Goal: Task Accomplishment & Management: Use online tool/utility

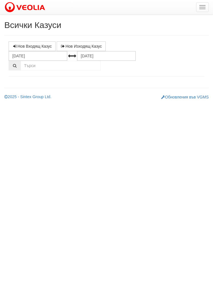
select select "1"
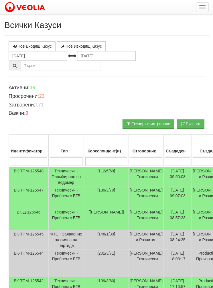
click at [100, 158] on input "search" at bounding box center [106, 161] width 42 height 9
type input "55"
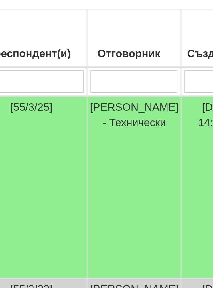
type input "55,"
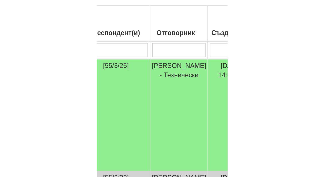
scroll to position [29, 0]
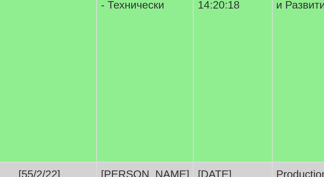
type input "55,"
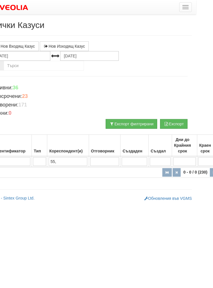
scroll to position [0, 17]
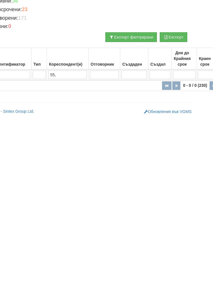
type input "55"
type input "5"
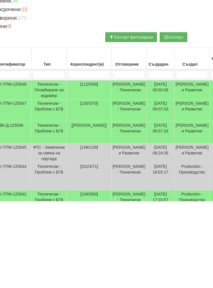
click at [88, 157] on input "search" at bounding box center [89, 161] width 42 height 9
type input "55"
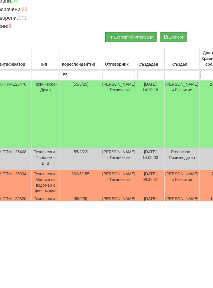
type input "55"
click at [123, 167] on td "[PERSON_NAME] - Технически" at bounding box center [118, 201] width 35 height 68
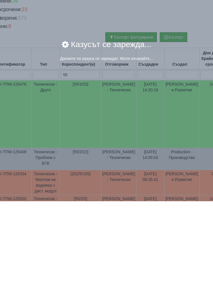
scroll to position [87, 17]
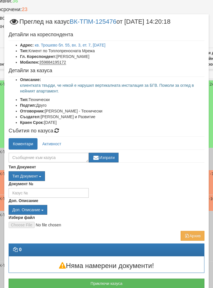
click at [94, 280] on button "Приключи казуса" at bounding box center [106, 284] width 195 height 10
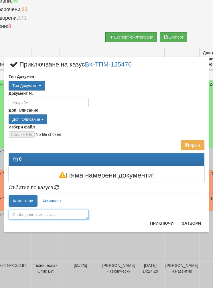
click at [67, 212] on textarea at bounding box center [49, 215] width 80 height 10
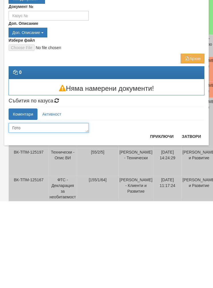
type textarea "Готов"
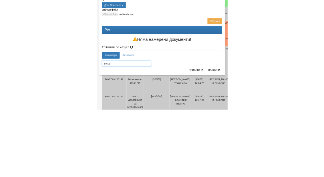
scroll to position [190, 0]
